Goal: Find specific page/section: Find specific page/section

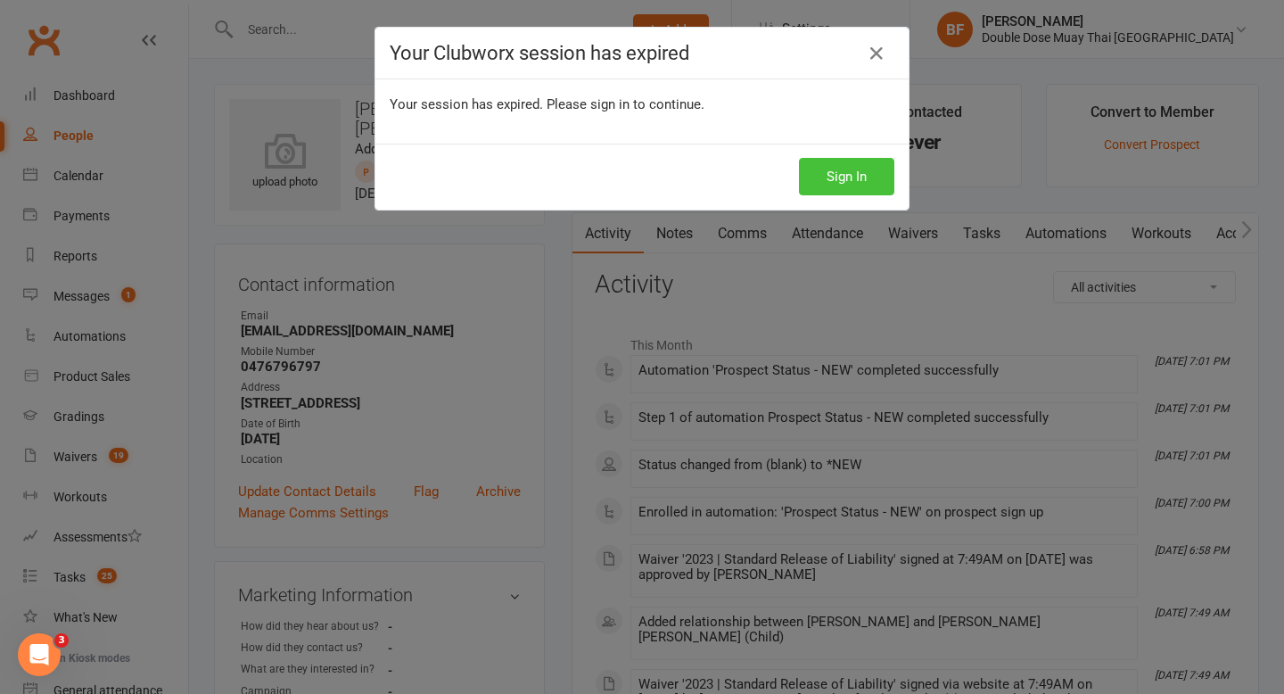
click at [815, 175] on button "Sign In" at bounding box center [846, 176] width 95 height 37
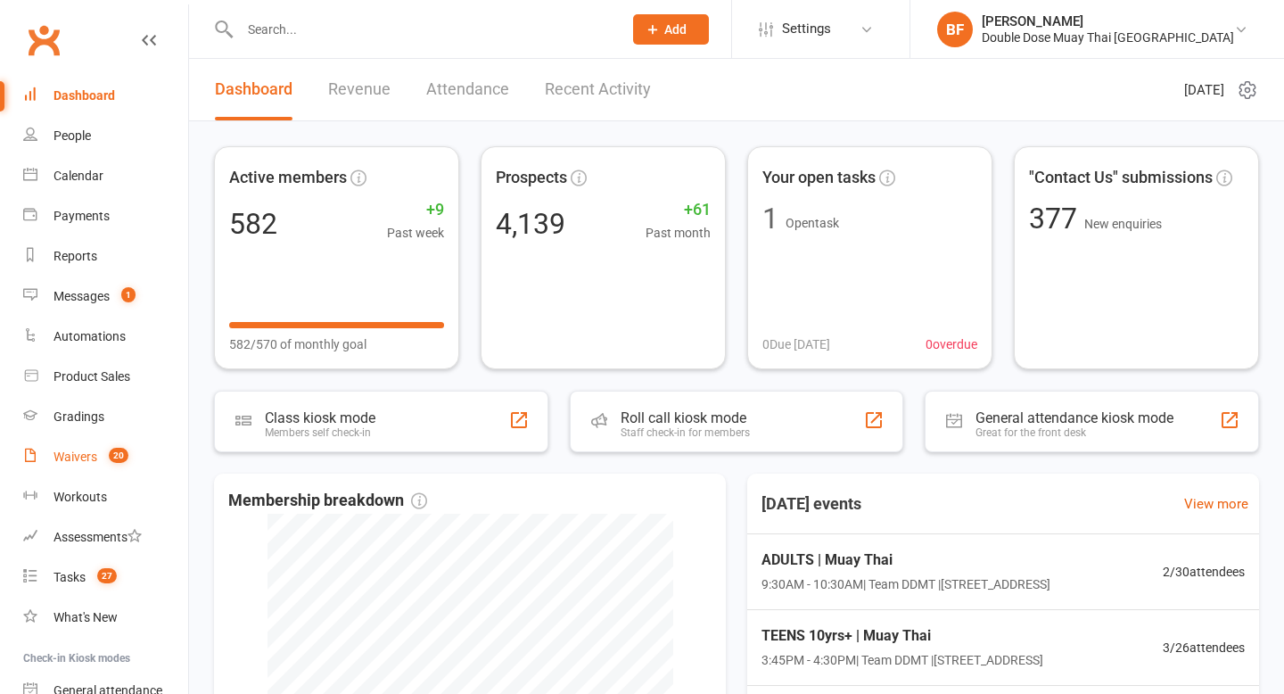
click at [86, 446] on link "Waivers 20" at bounding box center [105, 457] width 165 height 40
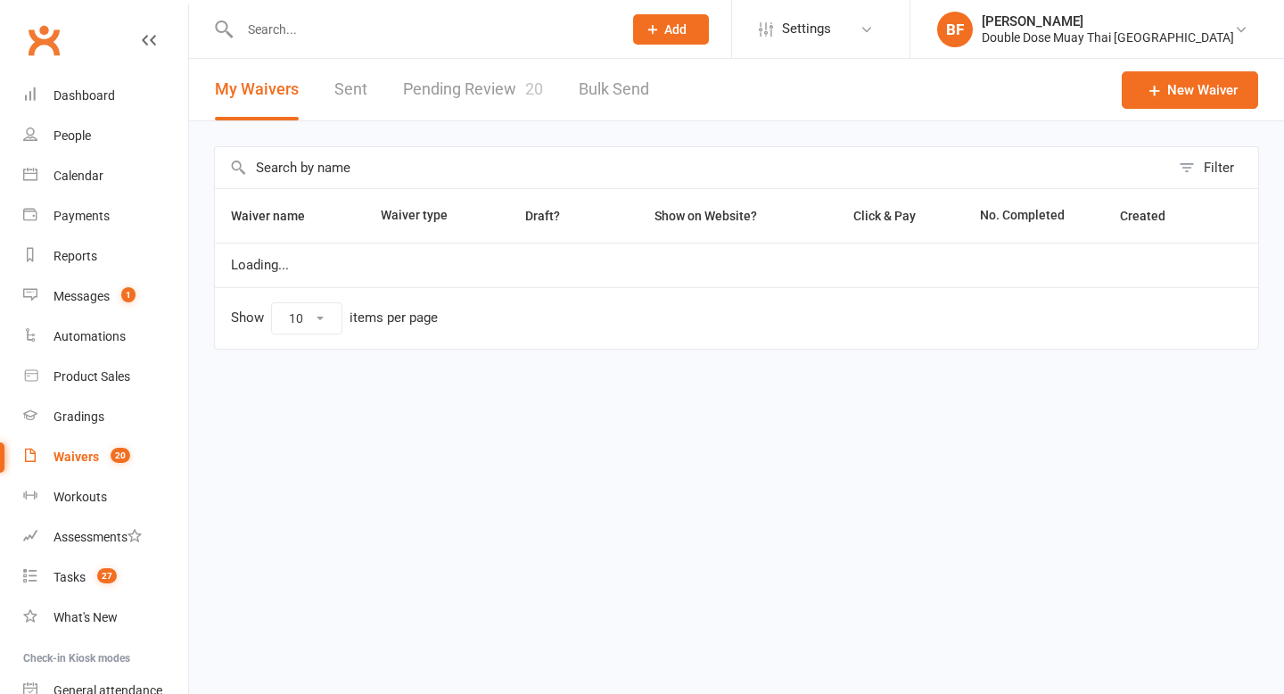
click at [499, 79] on link "Pending Review 20" at bounding box center [473, 90] width 140 height 62
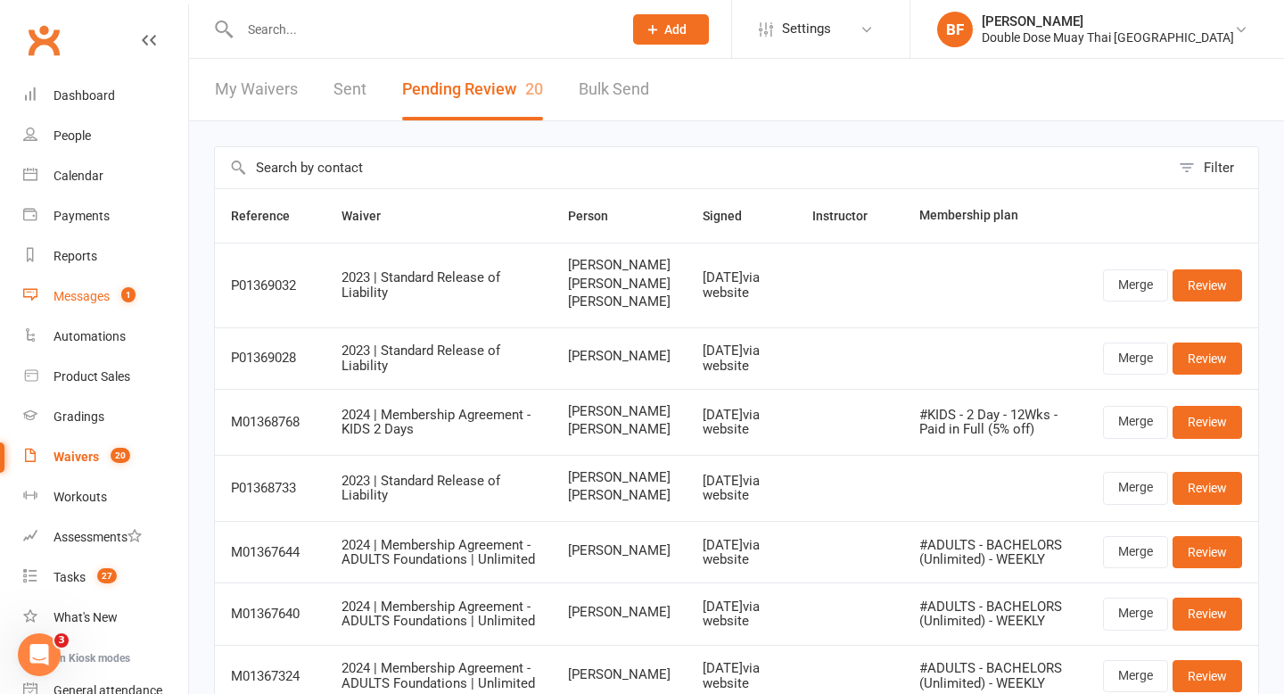
click at [114, 296] on count-badge "1" at bounding box center [123, 296] width 23 height 14
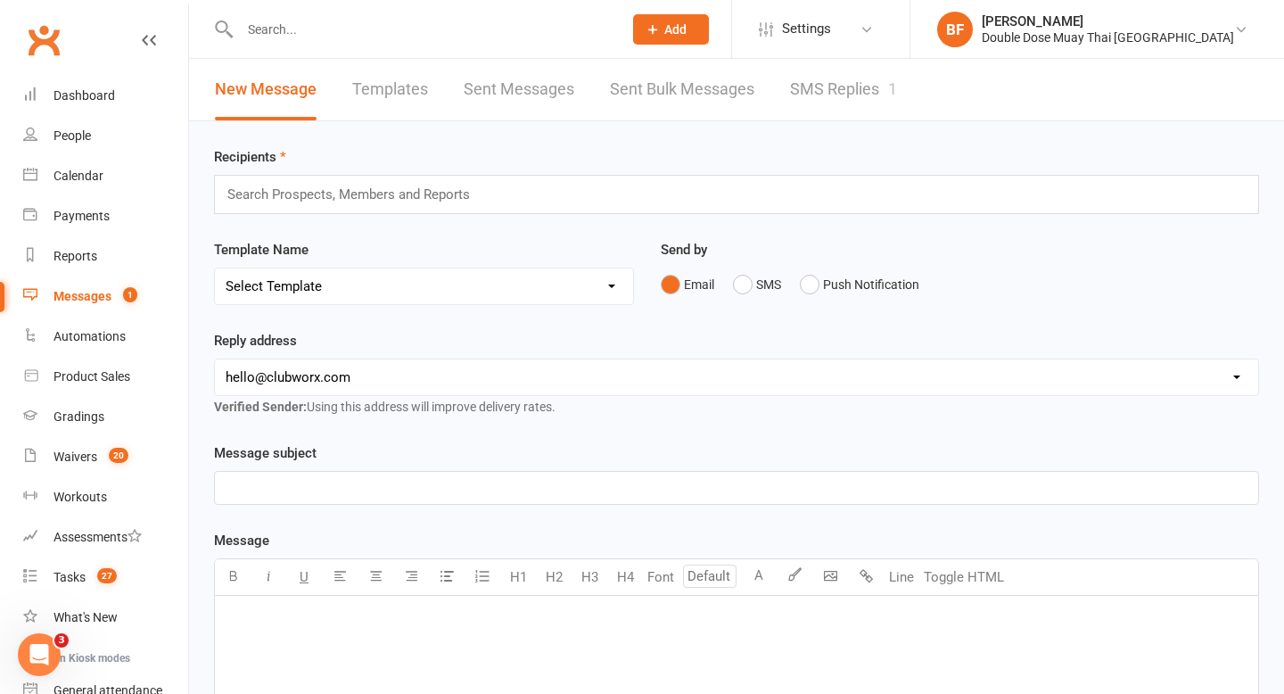
click at [843, 89] on link "SMS Replies 1" at bounding box center [843, 90] width 107 height 62
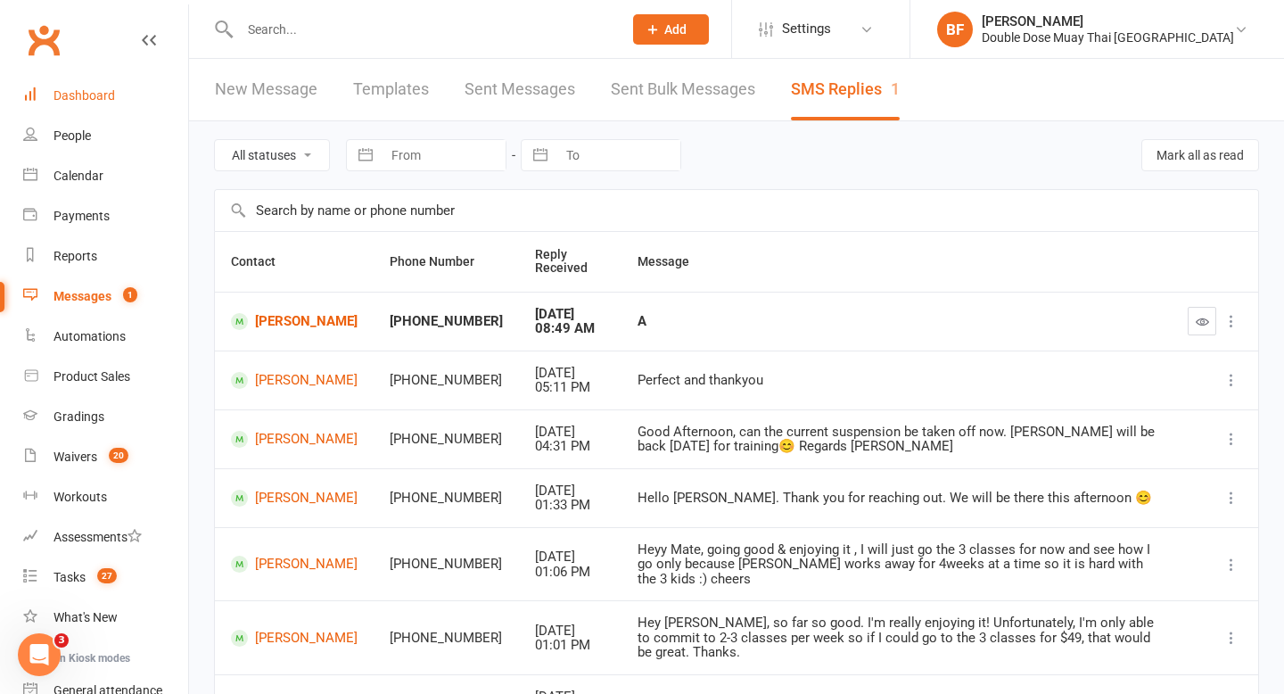
click at [121, 84] on link "Dashboard" at bounding box center [105, 96] width 165 height 40
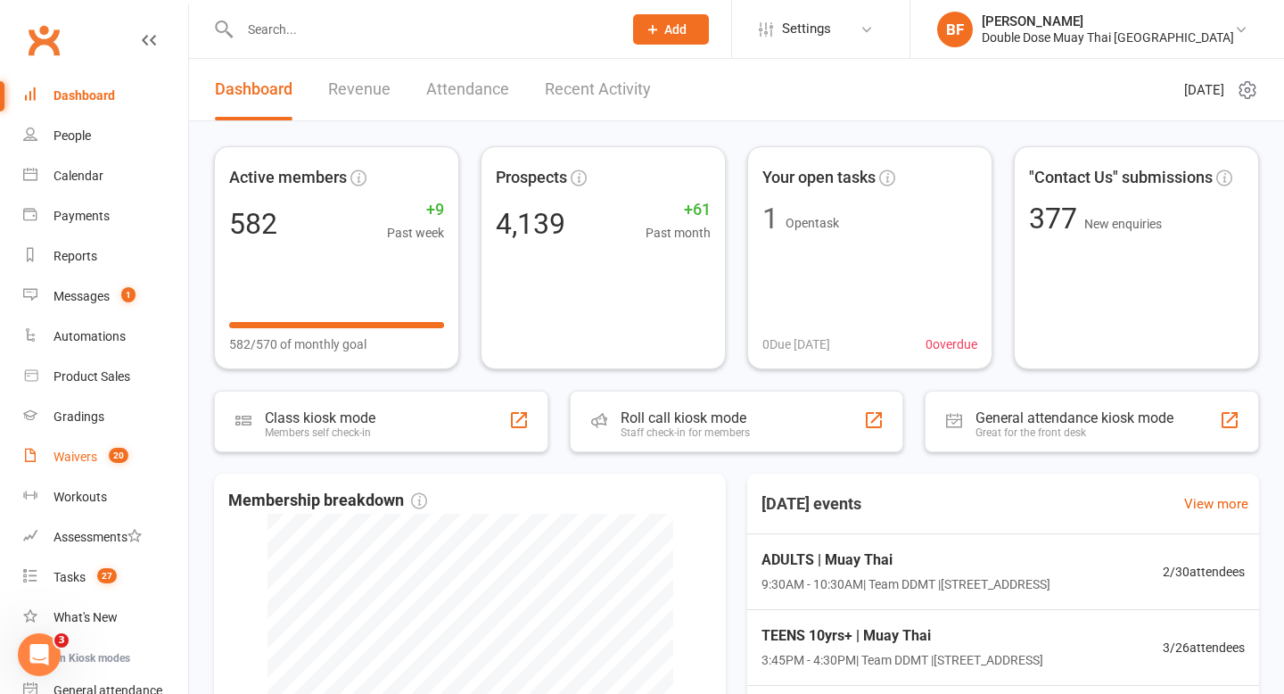
click at [92, 446] on link "Waivers 20" at bounding box center [105, 457] width 165 height 40
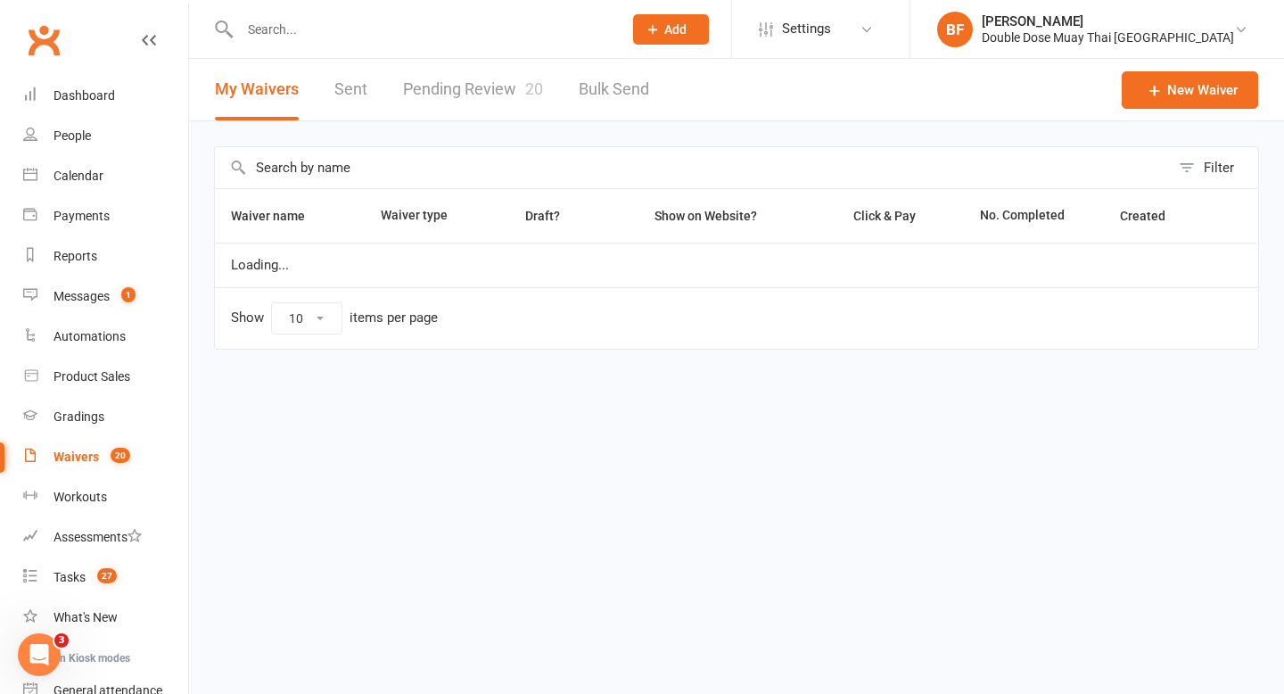
click at [464, 96] on link "Pending Review 20" at bounding box center [473, 90] width 140 height 62
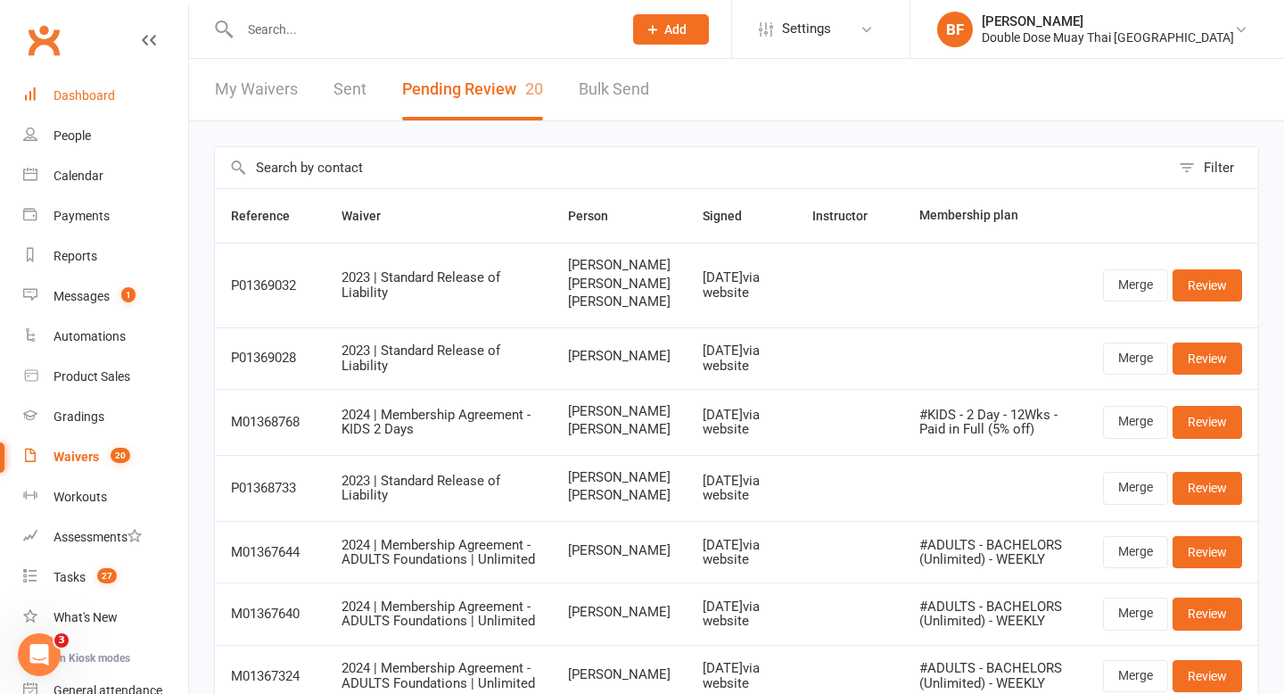
click at [95, 114] on link "Dashboard" at bounding box center [105, 96] width 165 height 40
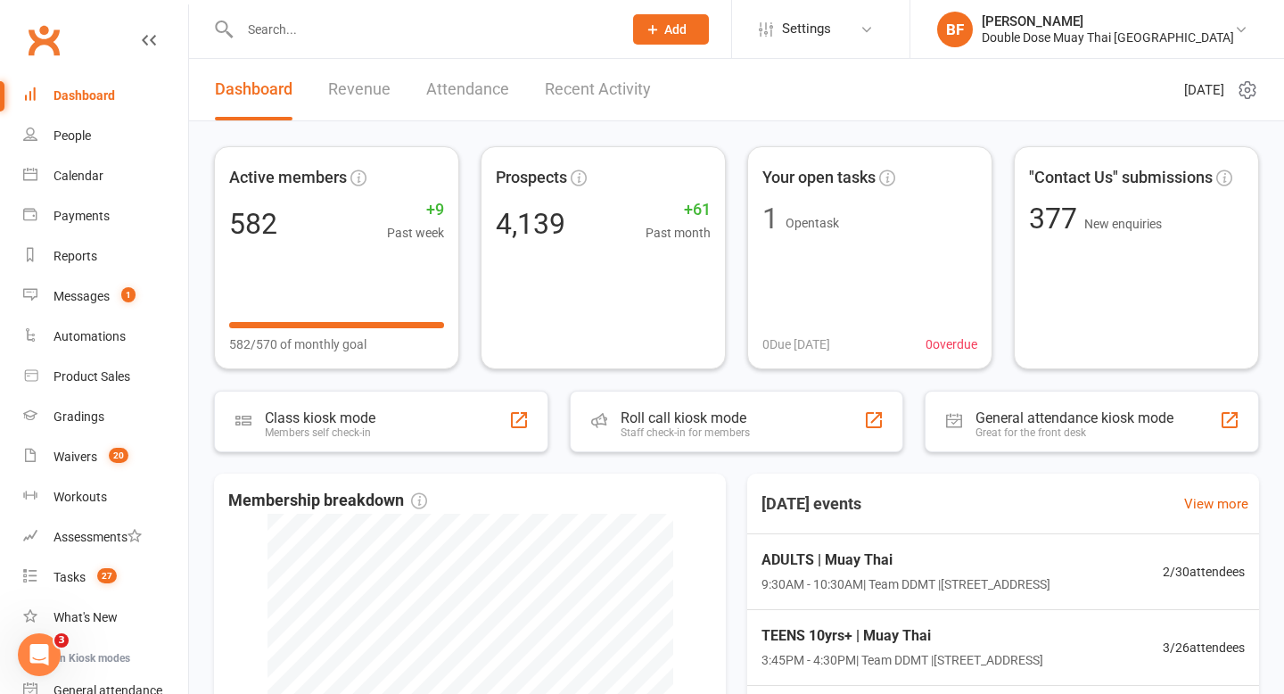
click at [274, 25] on input "text" at bounding box center [422, 29] width 375 height 25
paste input "Aimee Harris"
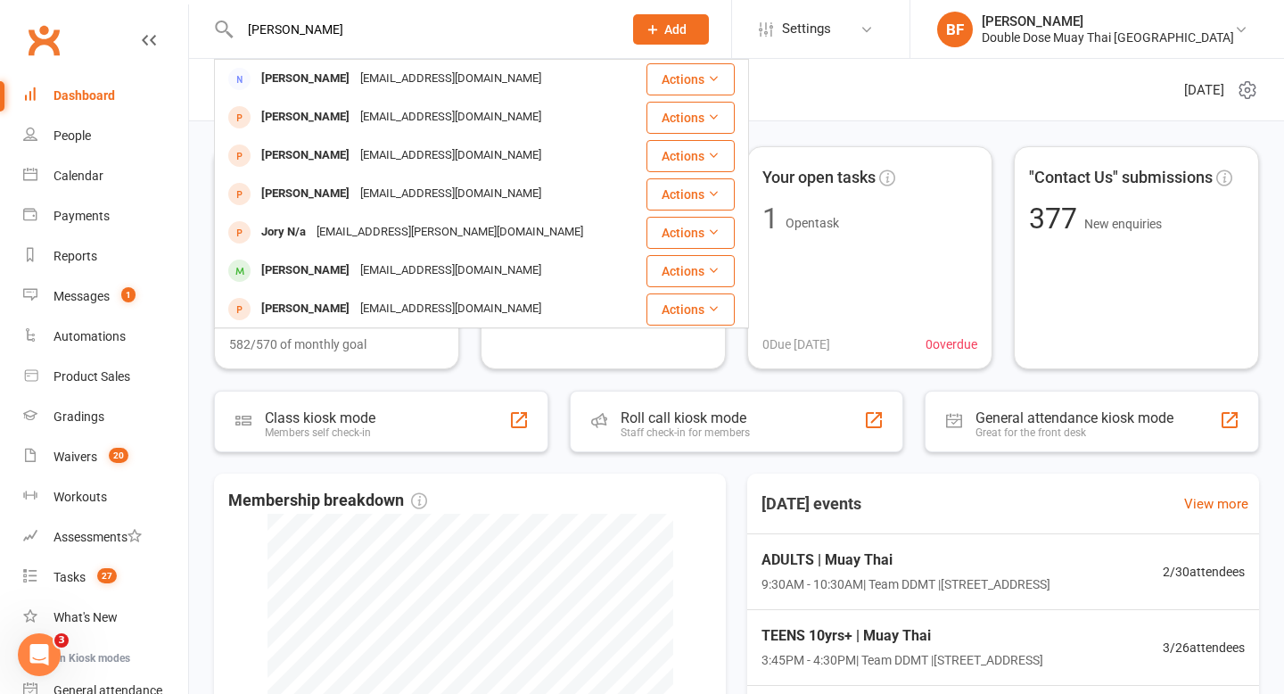
type input "Aimee Harris"
drag, startPoint x: 341, startPoint y: 21, endPoint x: 221, endPoint y: 21, distance: 119.5
click at [222, 21] on div "Aimee Harris Aimee Harris aimeeharris22@gmail.com Actions Oscar Harris aimeehar…" at bounding box center [412, 29] width 396 height 58
drag, startPoint x: 393, startPoint y: 24, endPoint x: 218, endPoint y: 24, distance: 174.8
click at [218, 24] on div "Aimee Harris Aimee Harris aimeeharris22@gmail.com Actions Oscar Harris aimeehar…" at bounding box center [412, 29] width 396 height 58
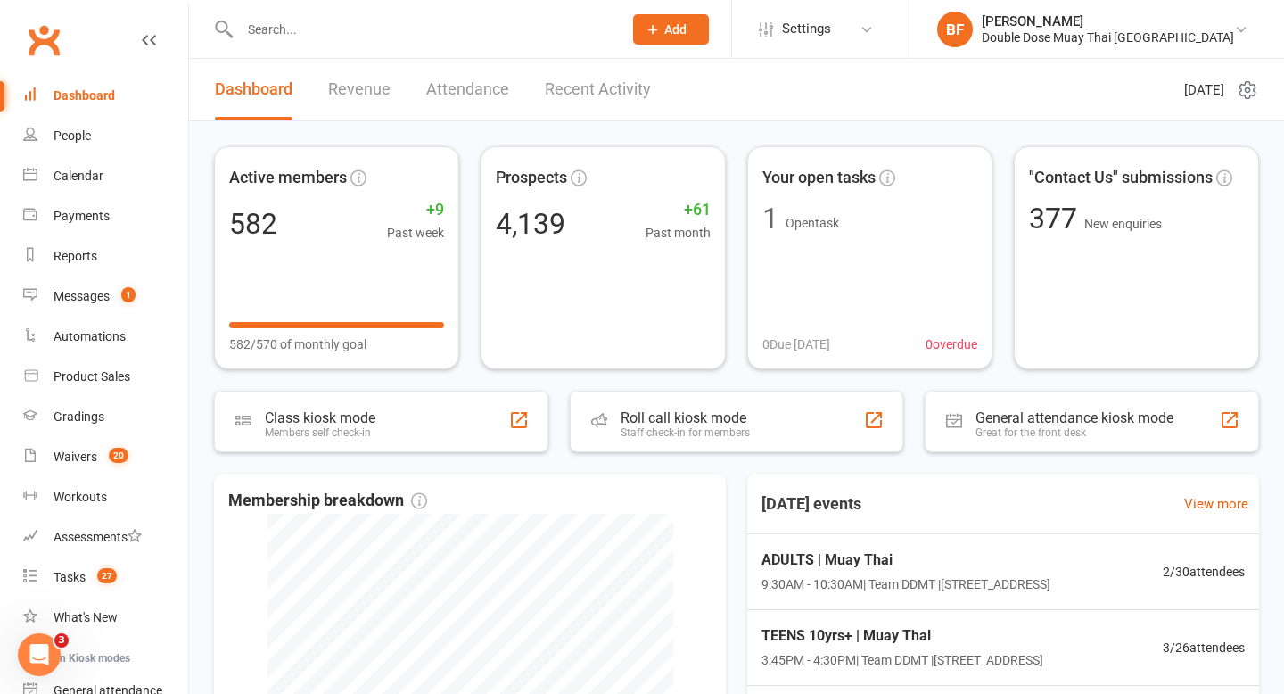
paste input "Bella Rose"
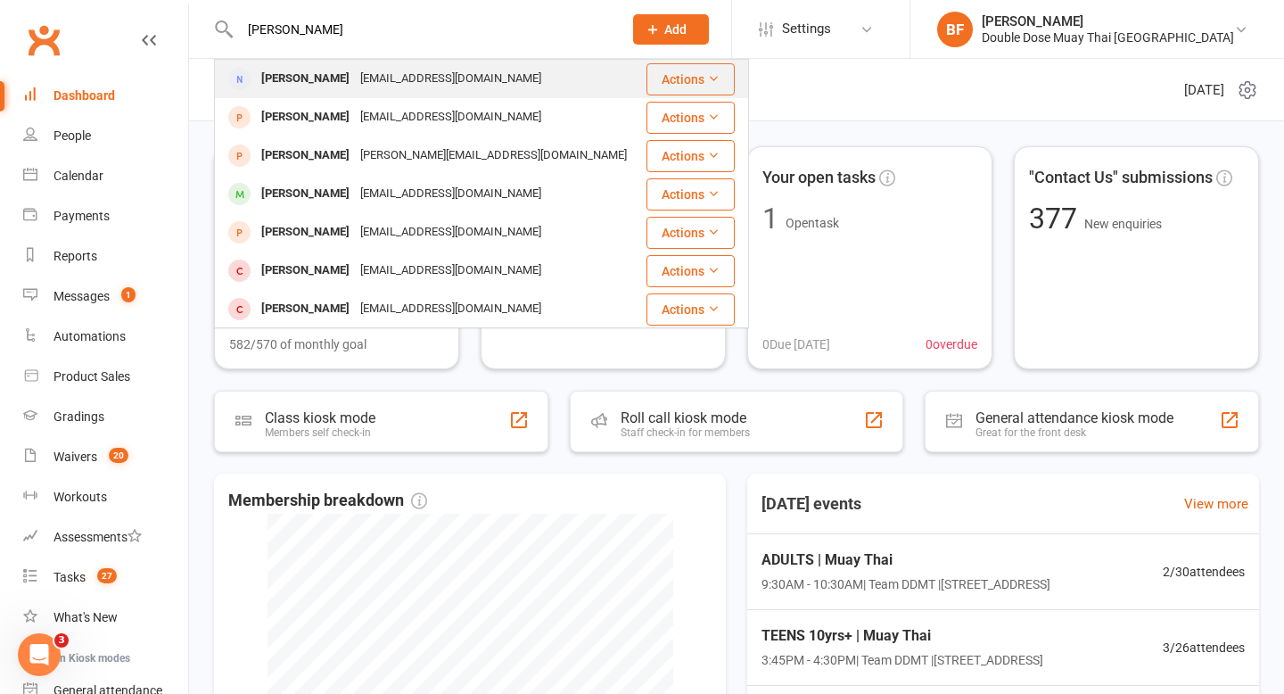
type input "Bella Rose"
click at [426, 94] on div "Bella Robinson-Hillman bella407rose@gmail.com" at bounding box center [430, 79] width 429 height 37
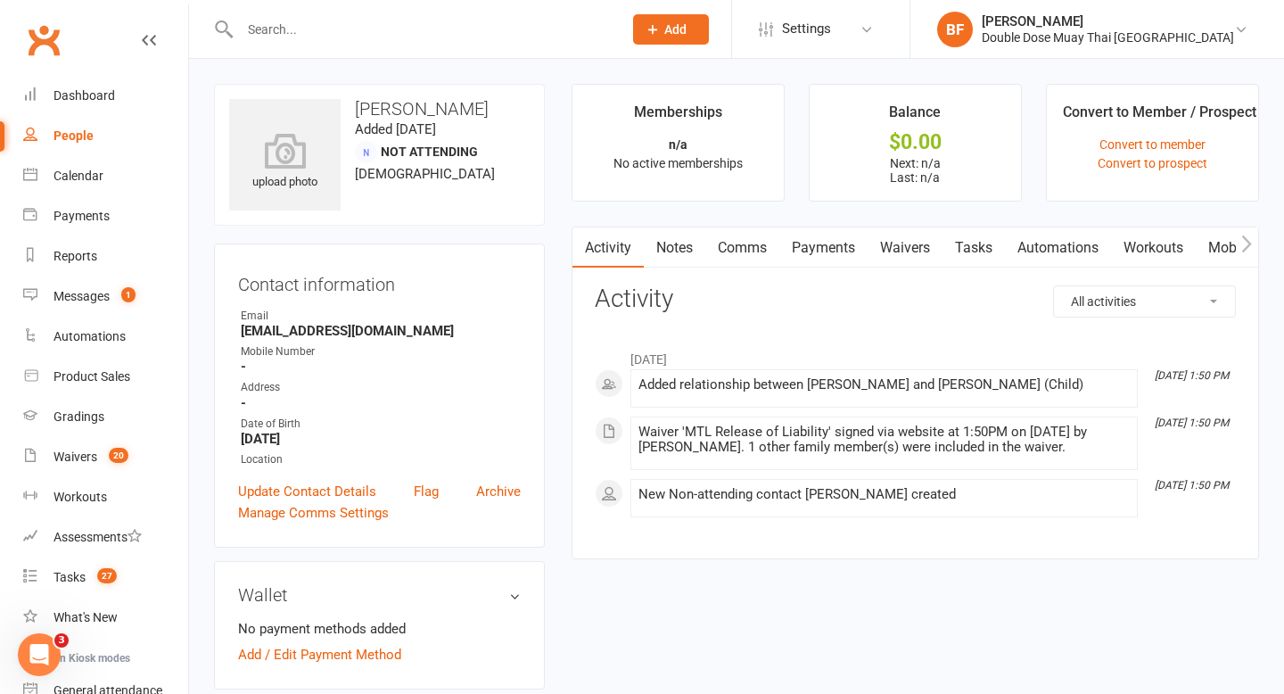
click at [355, 33] on input "text" at bounding box center [422, 29] width 375 height 25
paste input "413919649"
click at [245, 28] on input "413919649" at bounding box center [422, 29] width 375 height 25
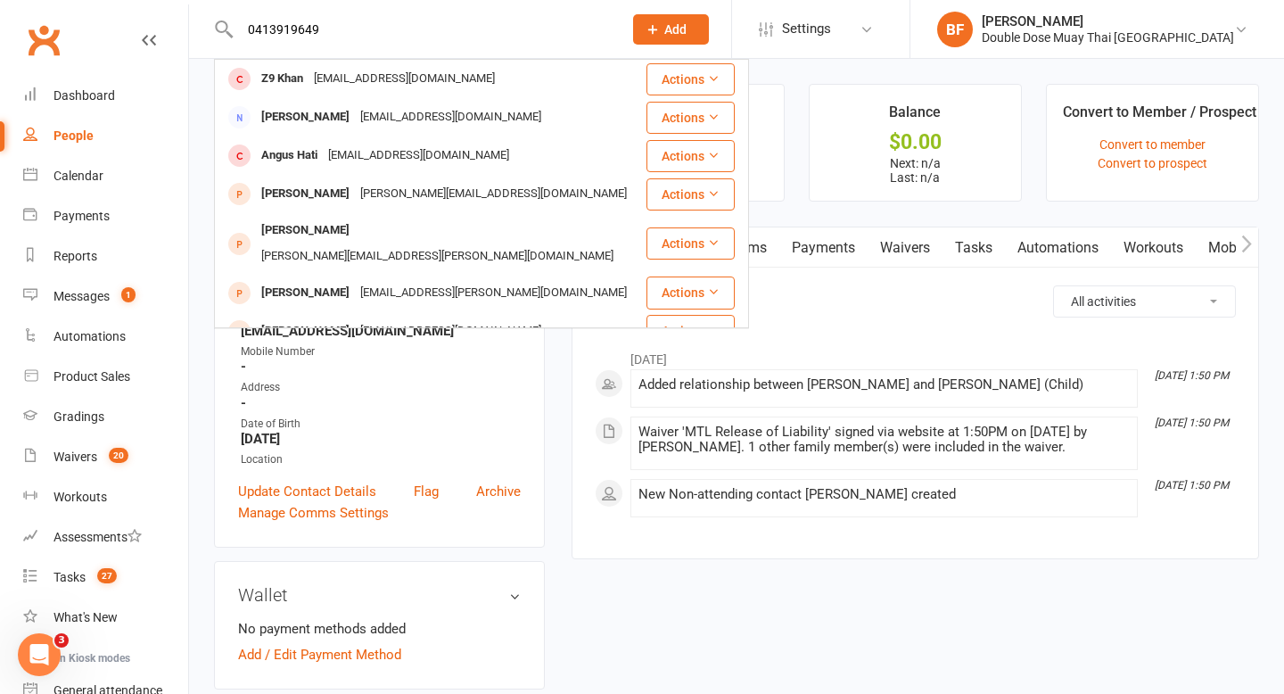
type input "0413919649"
drag, startPoint x: 393, startPoint y: 24, endPoint x: 111, endPoint y: 61, distance: 285.0
click at [114, 4] on header "0413919649 Z9 Khan Zikhan@live.com Actions Annalise Sheldon Annalise_sheldon@ho…" at bounding box center [642, 4] width 1284 height 0
click at [283, 36] on input "0413919649" at bounding box center [422, 29] width 375 height 25
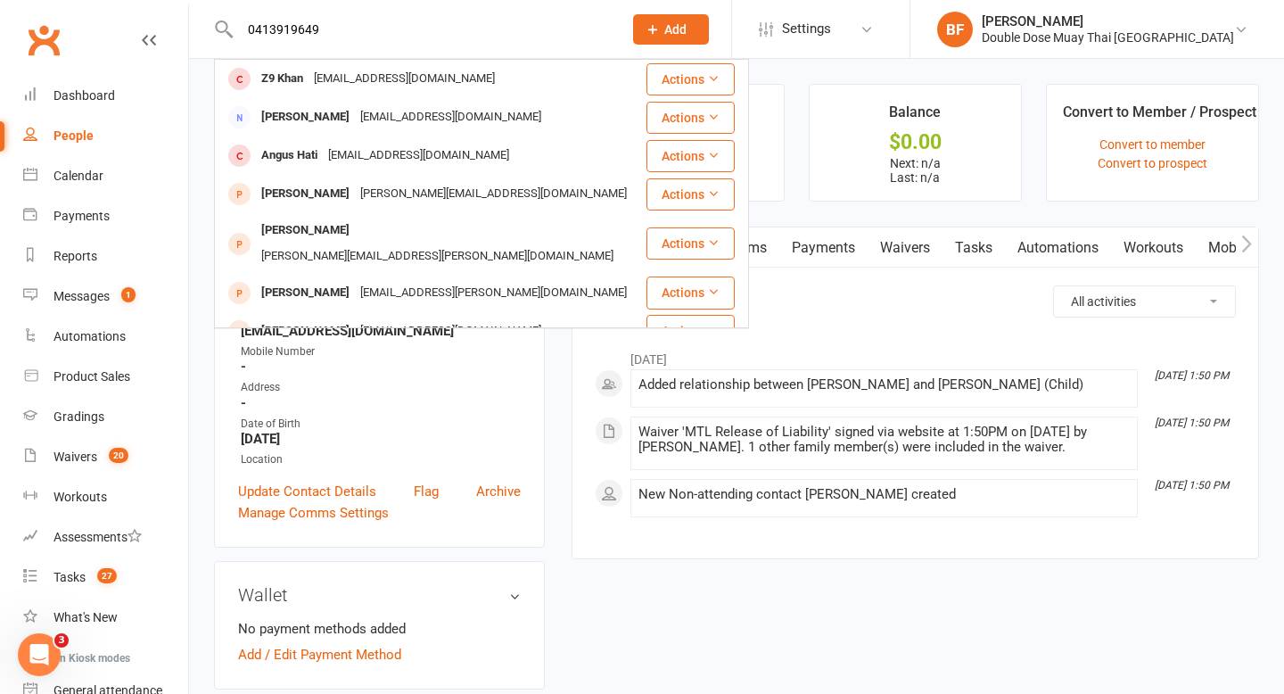
click at [283, 36] on input "0413919649" at bounding box center [422, 29] width 375 height 25
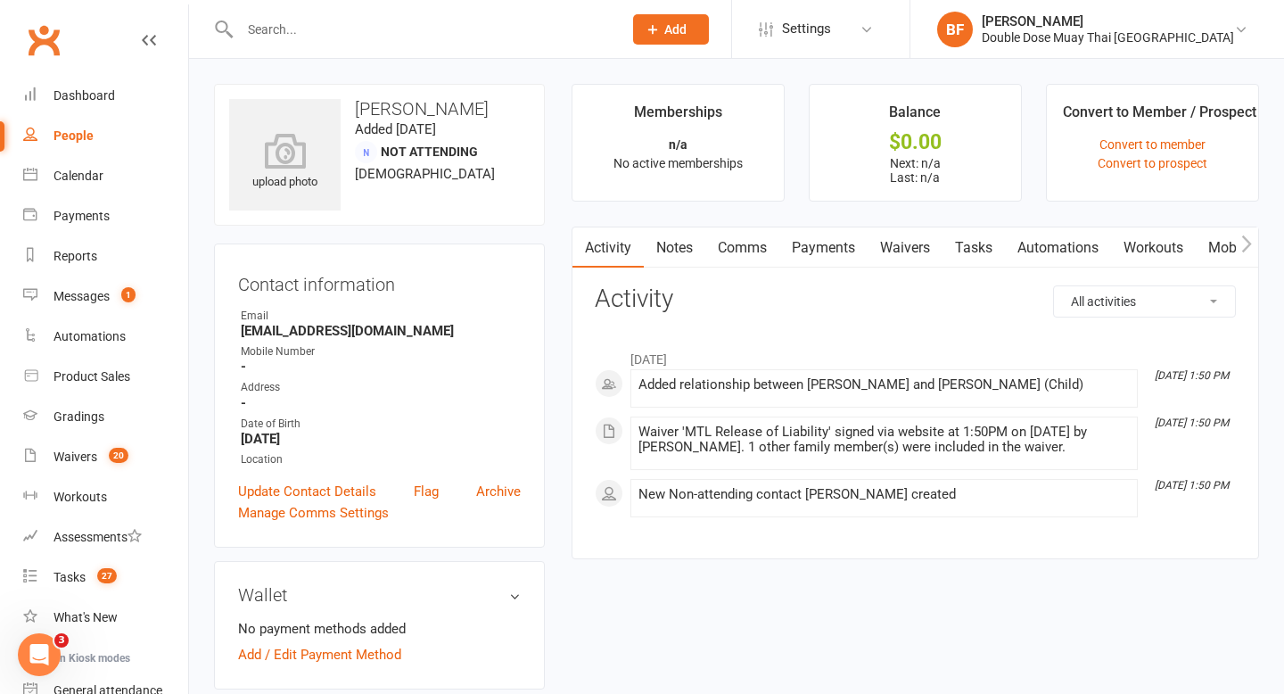
paste input "Monique Samitis"
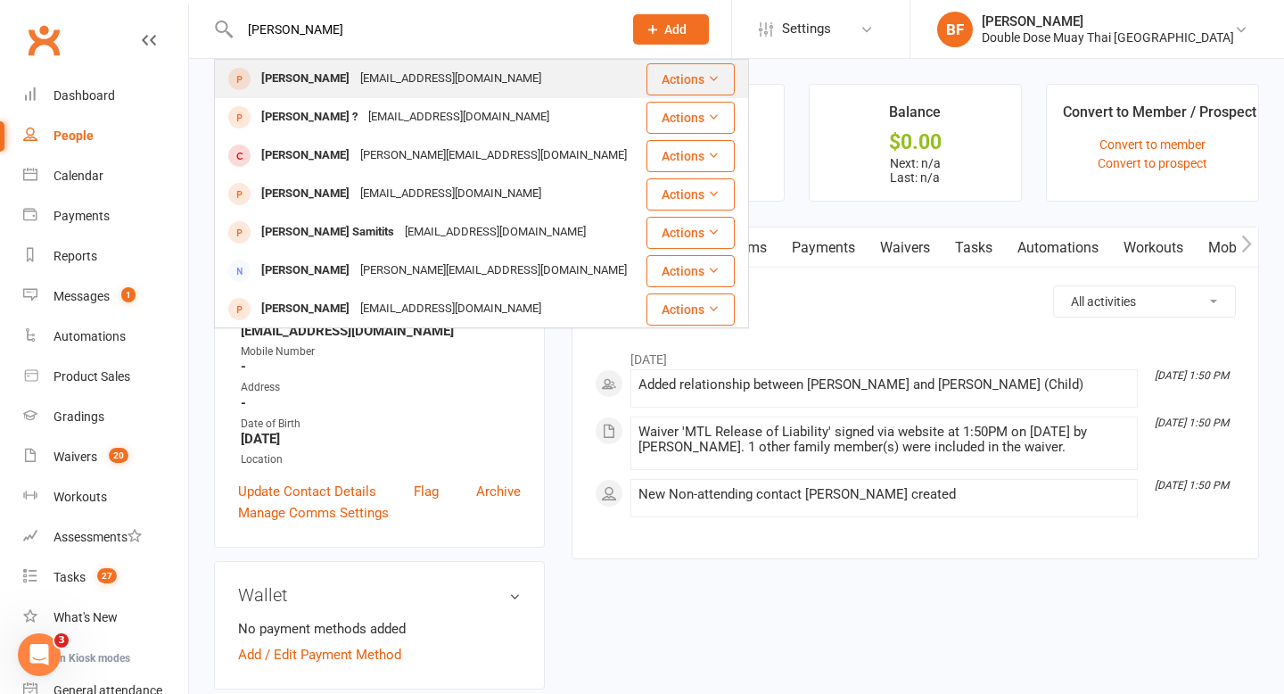
type input "Monique Samitis"
click at [366, 86] on div "Moniqueheidi@gmail.com" at bounding box center [451, 79] width 192 height 26
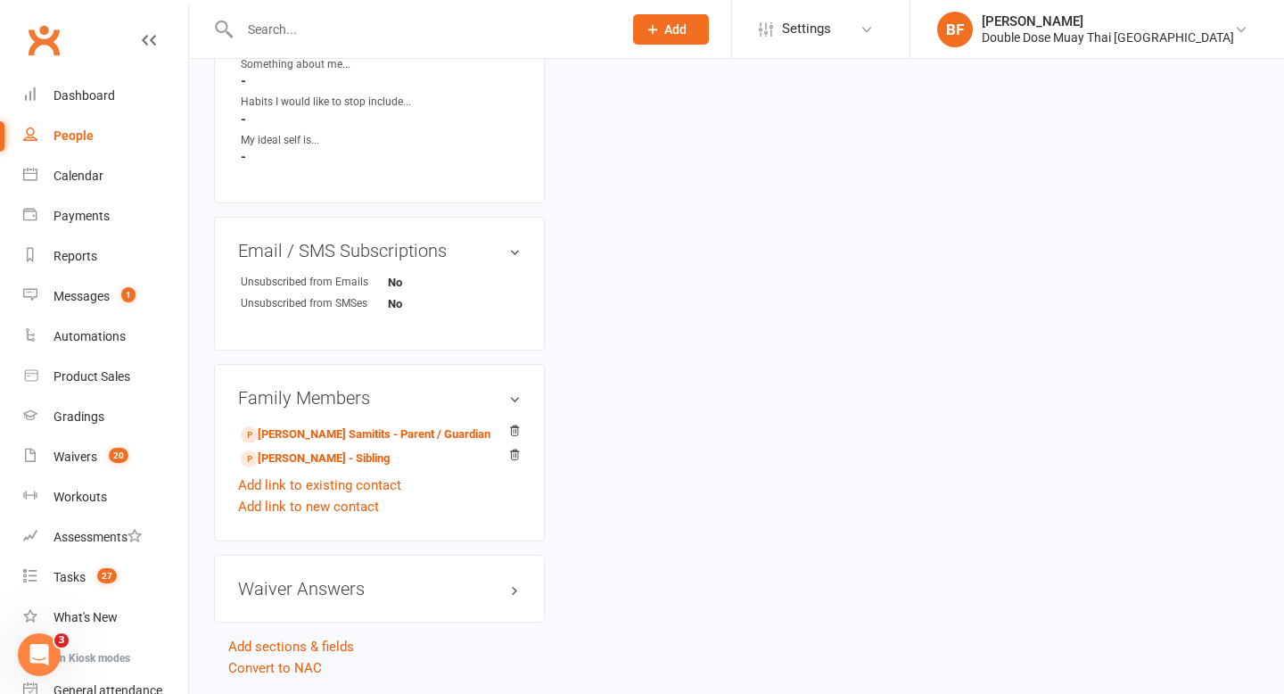
scroll to position [853, 0]
